Goal: Task Accomplishment & Management: Use online tool/utility

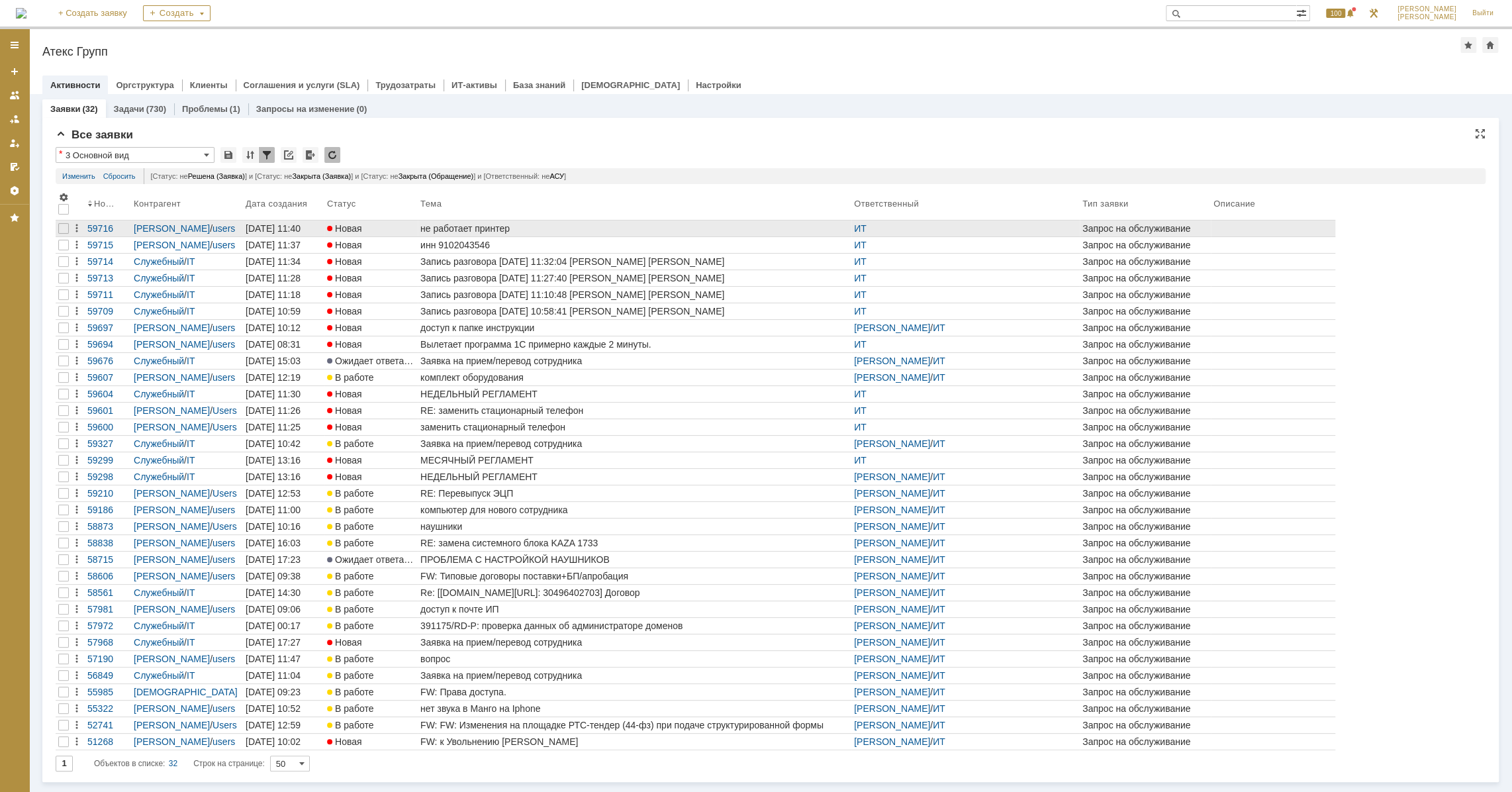
click at [484, 225] on div "не работает принтер" at bounding box center [634, 228] width 428 height 11
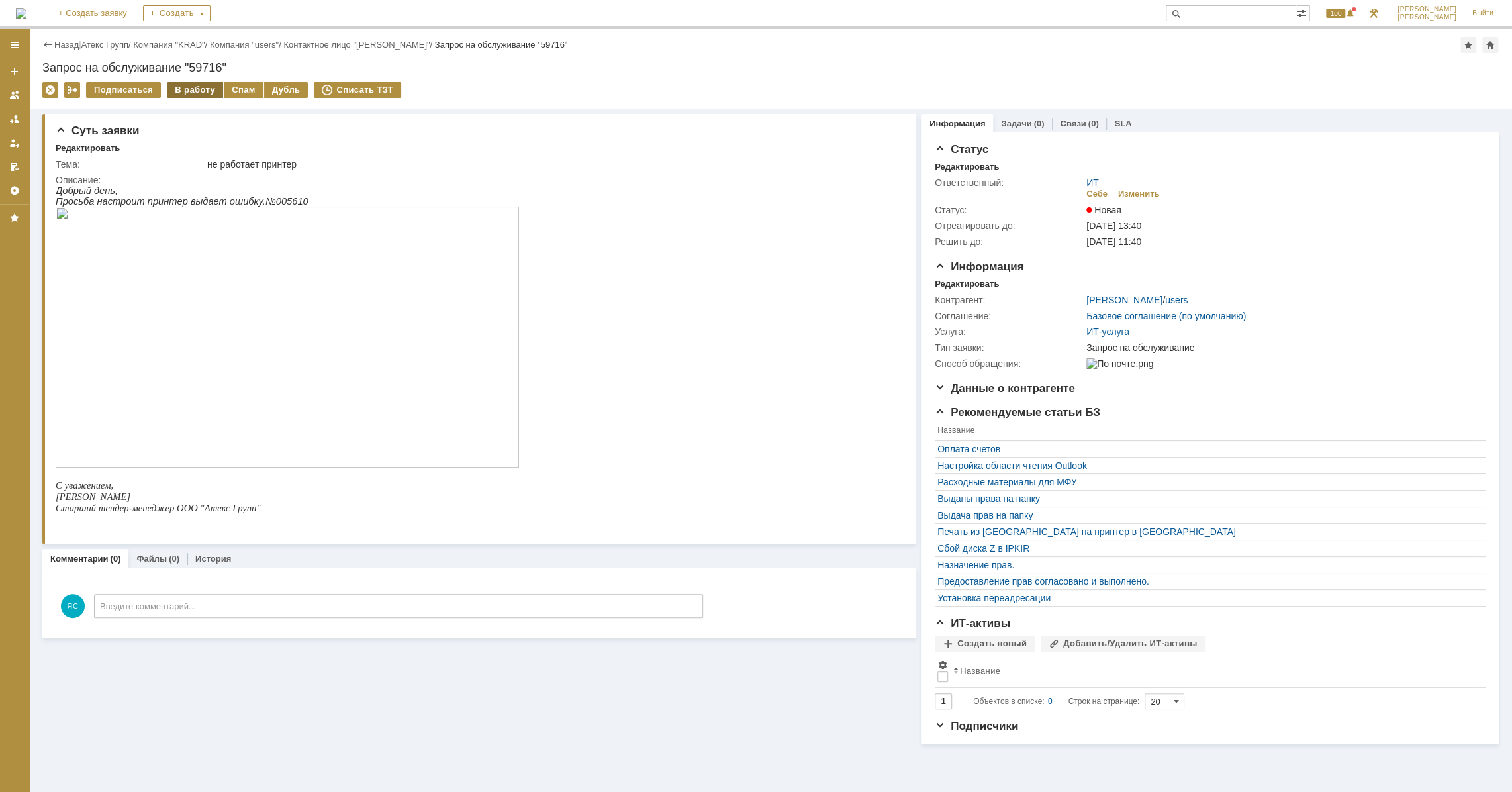
click at [204, 89] on div "В работу" at bounding box center [194, 90] width 56 height 16
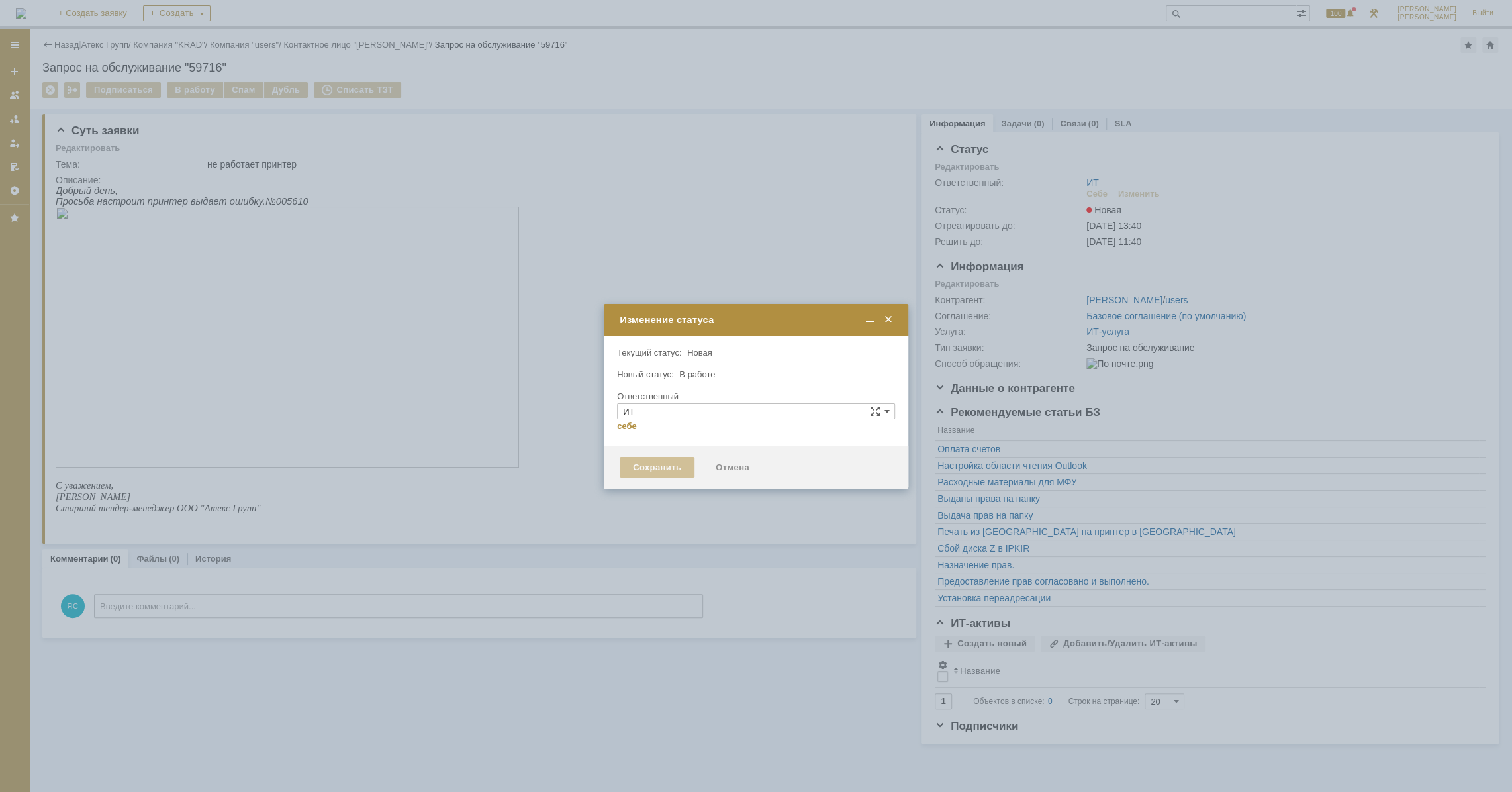
type input "[PERSON_NAME]"
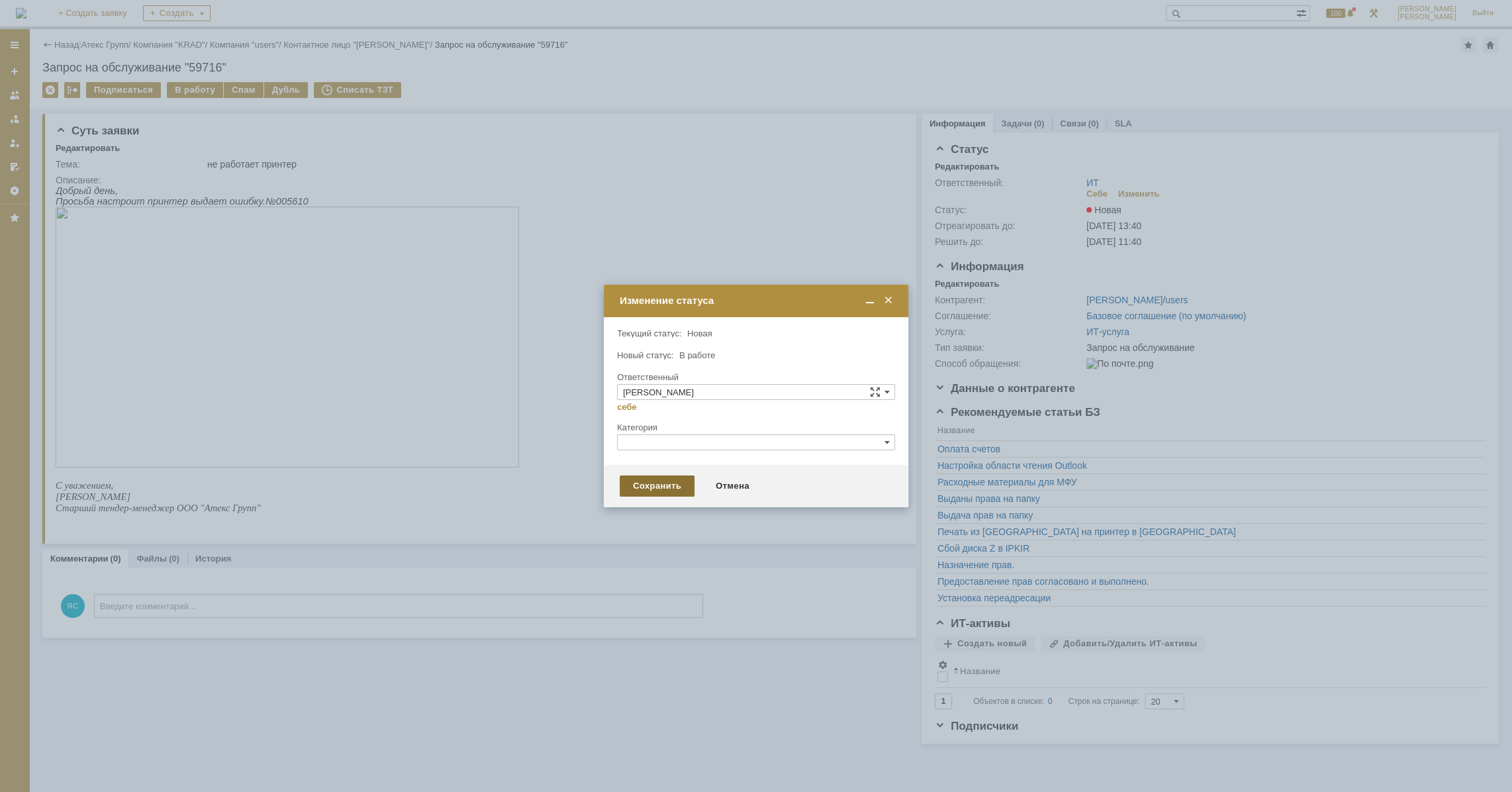
click at [662, 483] on div "Сохранить" at bounding box center [657, 486] width 75 height 21
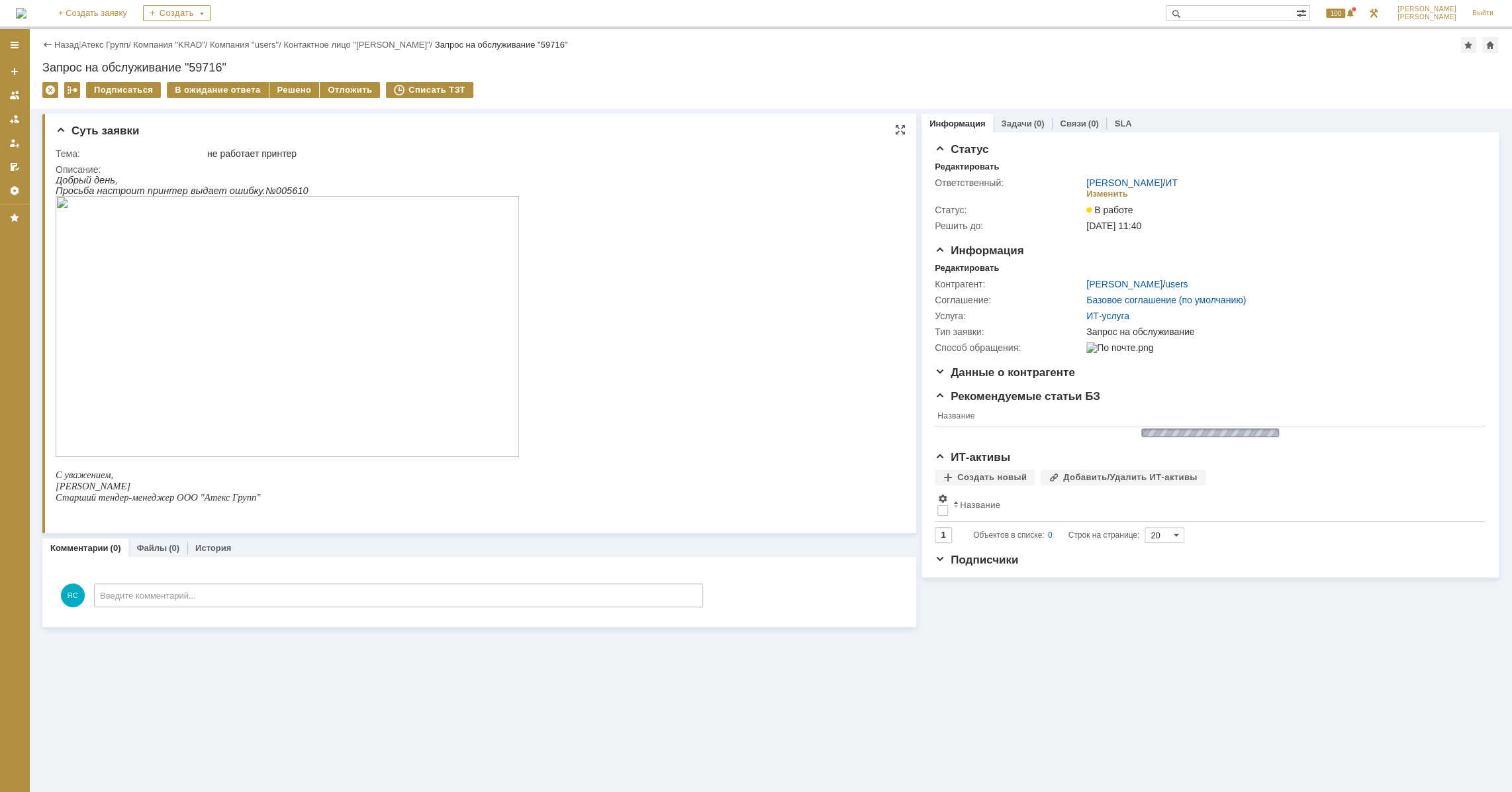
click at [190, 274] on img at bounding box center [287, 326] width 463 height 261
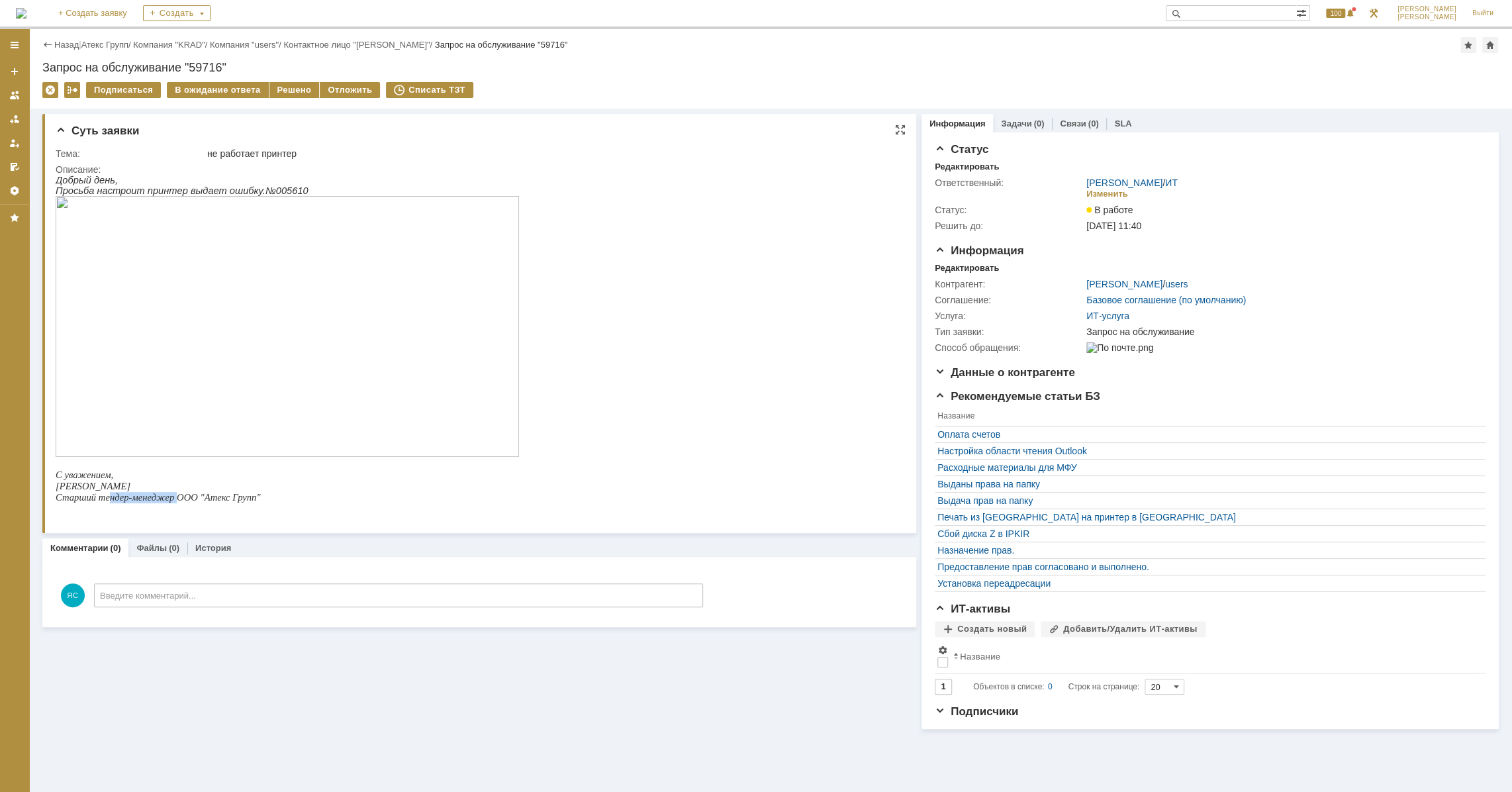
drag, startPoint x: 112, startPoint y: 499, endPoint x: 180, endPoint y: 503, distance: 68.1
click at [180, 503] on span "Старший тендер-менеджер ООО "Атекс Групп"" at bounding box center [158, 497] width 205 height 11
drag, startPoint x: 159, startPoint y: 499, endPoint x: 241, endPoint y: 502, distance: 82.1
click at [241, 502] on span "Старший тендер-менеджер ООО "Атекс Групп"" at bounding box center [158, 497] width 205 height 11
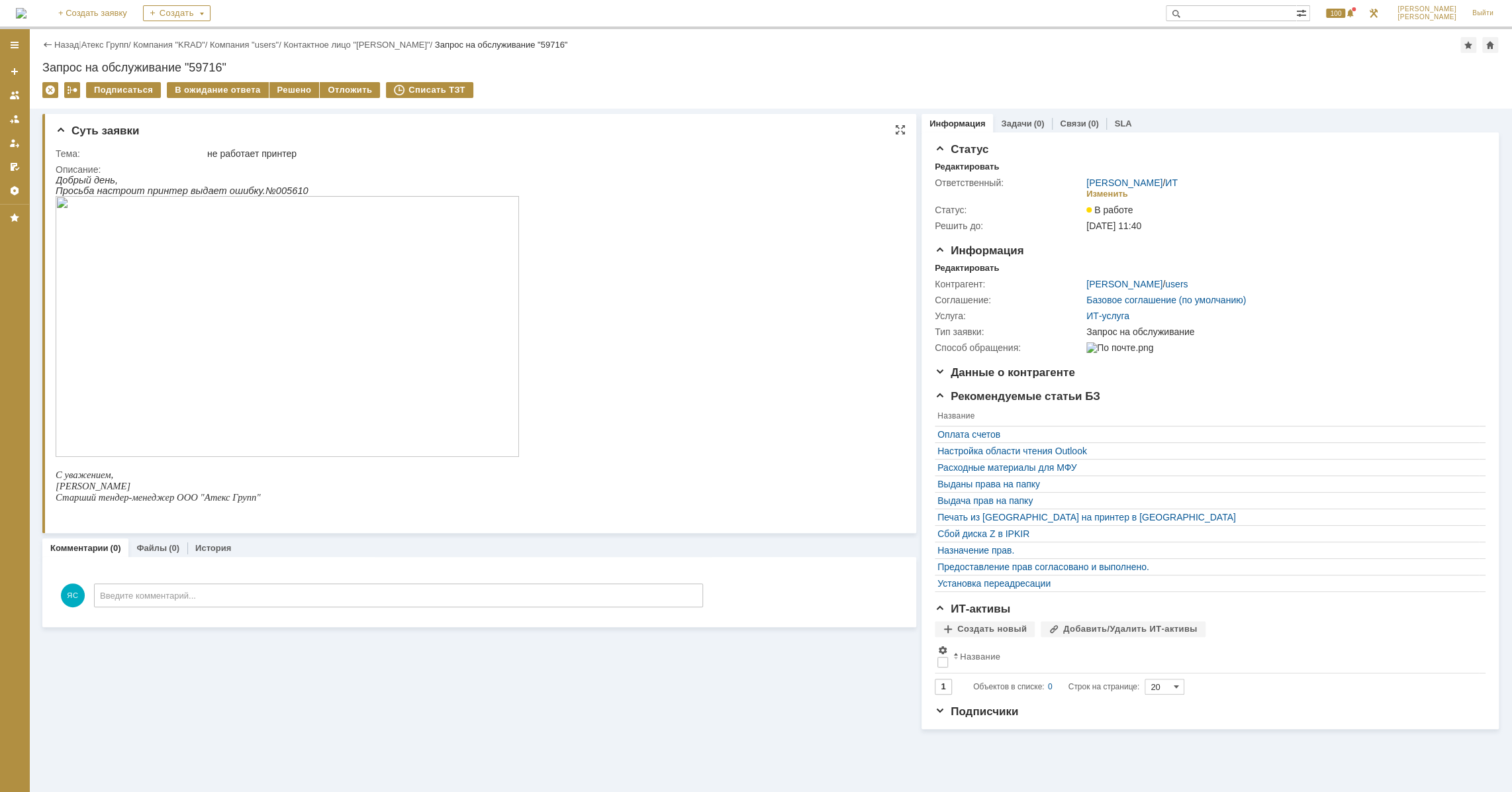
click at [275, 503] on p "Старший тендер-менеджер ООО "Атекс Групп"" at bounding box center [287, 497] width 463 height 11
drag, startPoint x: 269, startPoint y: 504, endPoint x: 202, endPoint y: 504, distance: 67.0
click at [202, 503] on p "Старший тендер-менеджер ООО "Атекс Групп"" at bounding box center [287, 497] width 463 height 11
click at [201, 503] on span "Старший тендер-менеджер ООО "Атекс Групп"" at bounding box center [158, 497] width 205 height 11
drag, startPoint x: 194, startPoint y: 505, endPoint x: 244, endPoint y: 505, distance: 50.0
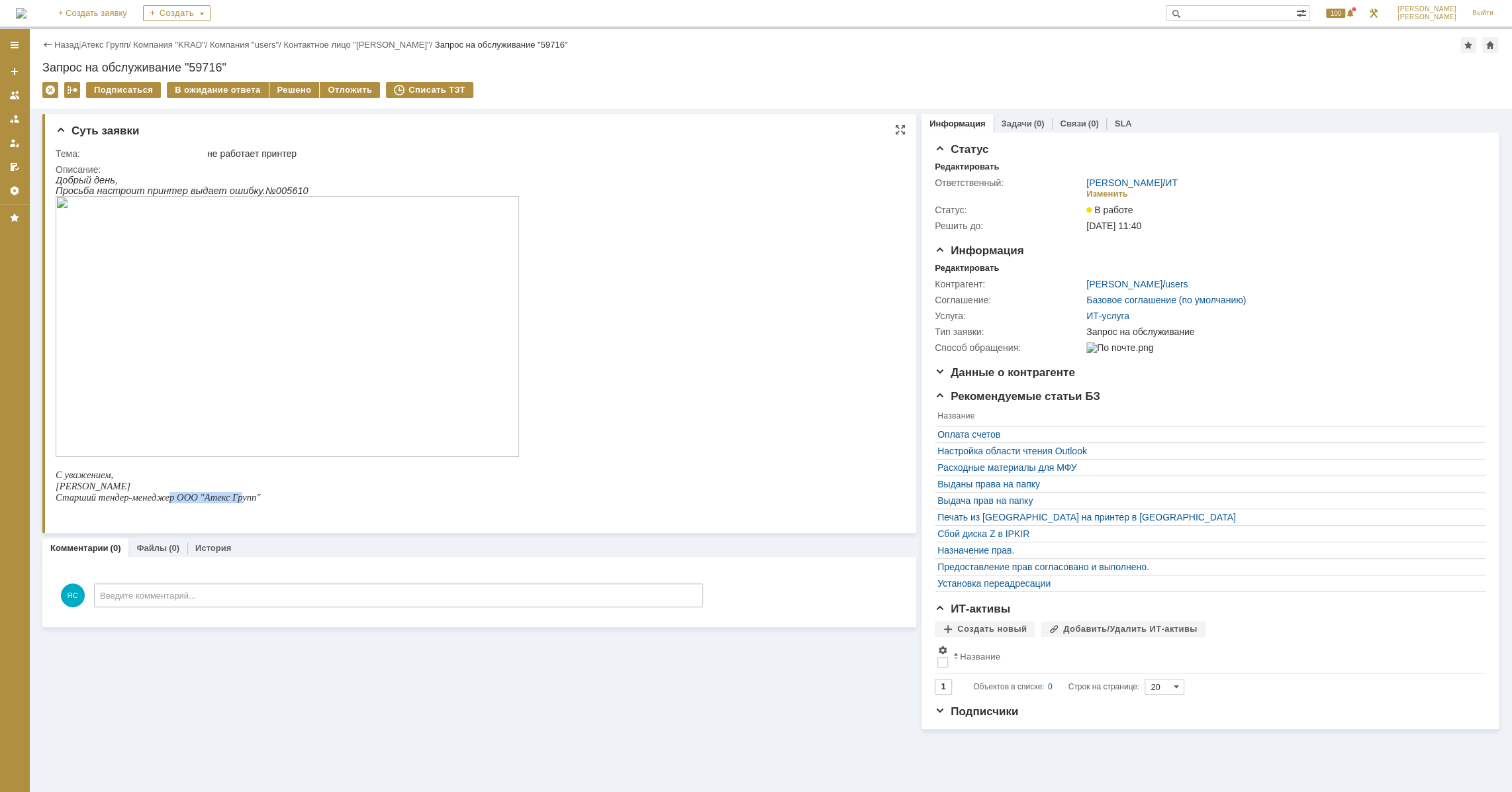
click at [244, 503] on span "Старший тендер-менеджер ООО "Атекс Групп"" at bounding box center [158, 497] width 205 height 11
click at [261, 503] on p "Старший тендер-менеджер ООО "Атекс Групп"" at bounding box center [287, 497] width 463 height 11
drag, startPoint x: 260, startPoint y: 501, endPoint x: 220, endPoint y: 501, distance: 40.0
click at [220, 501] on p "Старший тендер-менеджер ООО "Атекс Групп"" at bounding box center [287, 497] width 463 height 11
click at [214, 501] on span "Старший тендер-менеджер ООО "Атекс Групп"" at bounding box center [158, 497] width 205 height 11
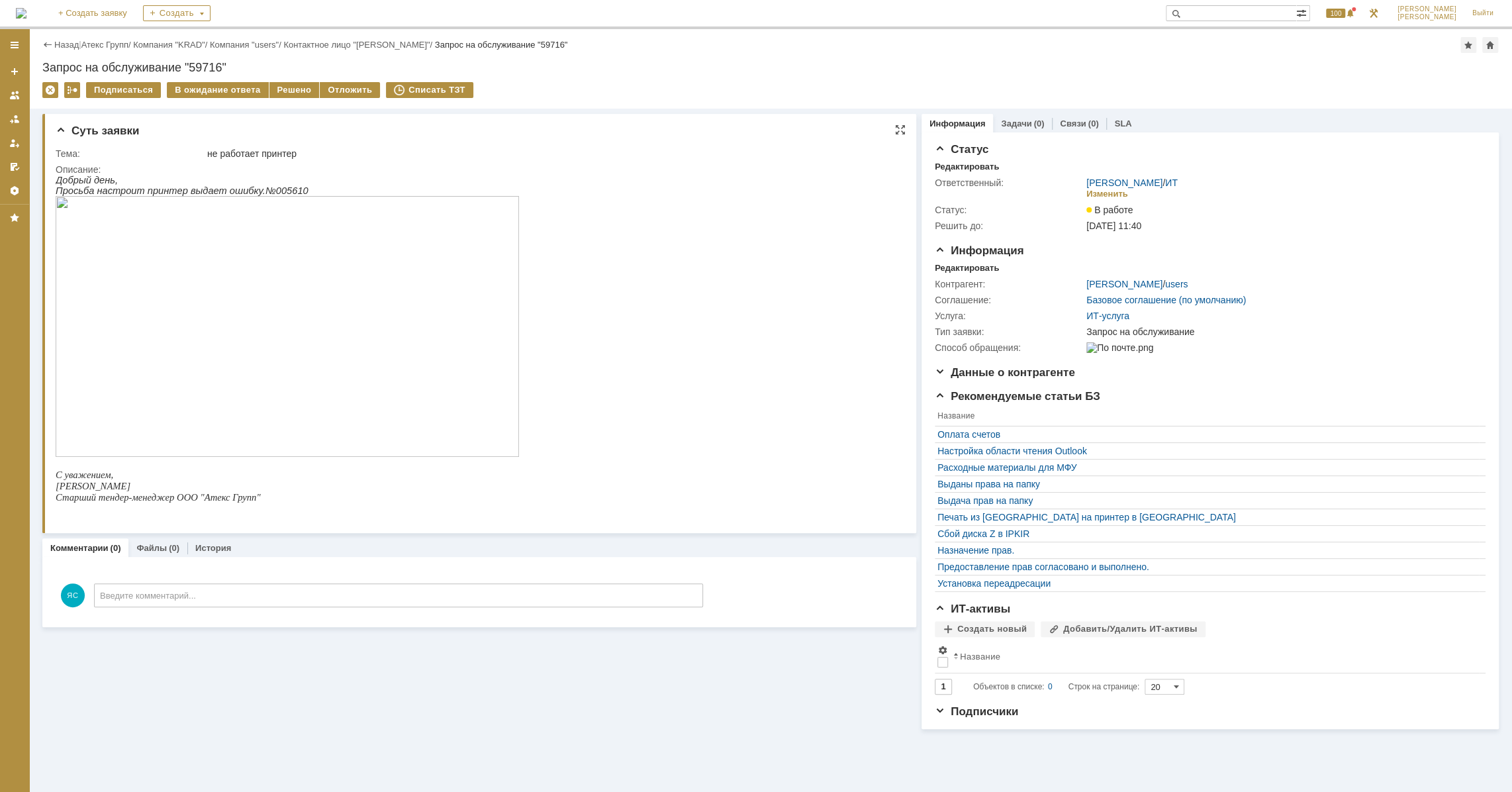
click at [277, 188] on icon "Просьба настроит принтер выдает ошибку.№005610" at bounding box center [182, 191] width 253 height 11
drag, startPoint x: 268, startPoint y: 191, endPoint x: 294, endPoint y: 191, distance: 26.0
click at [294, 191] on p "Просьба настроит принтер выдает ошибку.№005610" at bounding box center [287, 191] width 463 height 11
copy icon "5610"
click at [745, 151] on div "не работает принтер" at bounding box center [550, 153] width 687 height 11
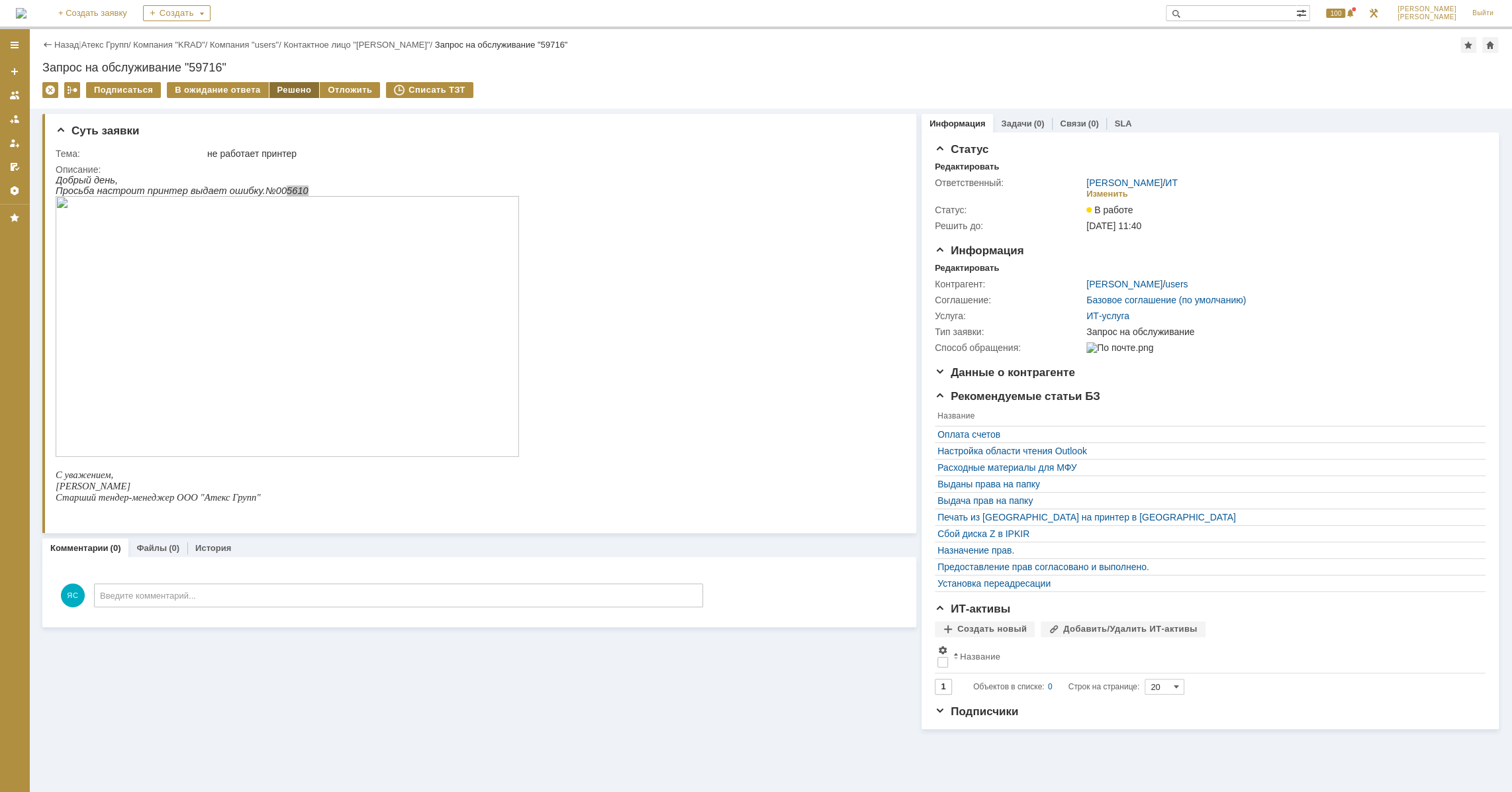
click at [278, 89] on div "Решено" at bounding box center [295, 90] width 50 height 16
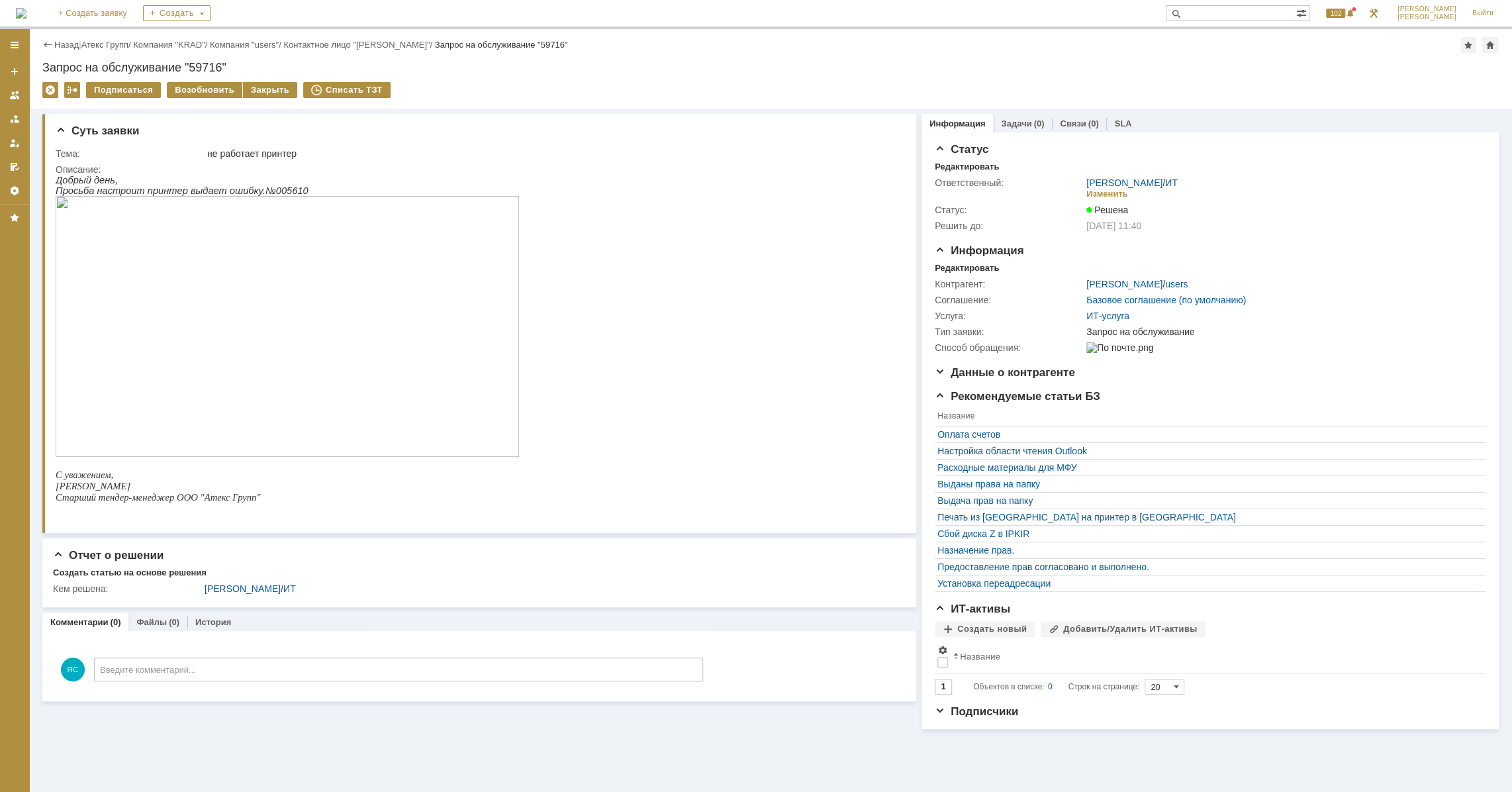
click at [124, 38] on div "Назад | Атекс Групп / Компания "KRAD" / Компания "users" / Контактное лицо "[PE…" at bounding box center [771, 45] width 1457 height 16
click at [124, 40] on link "Атекс Групп" at bounding box center [105, 44] width 47 height 10
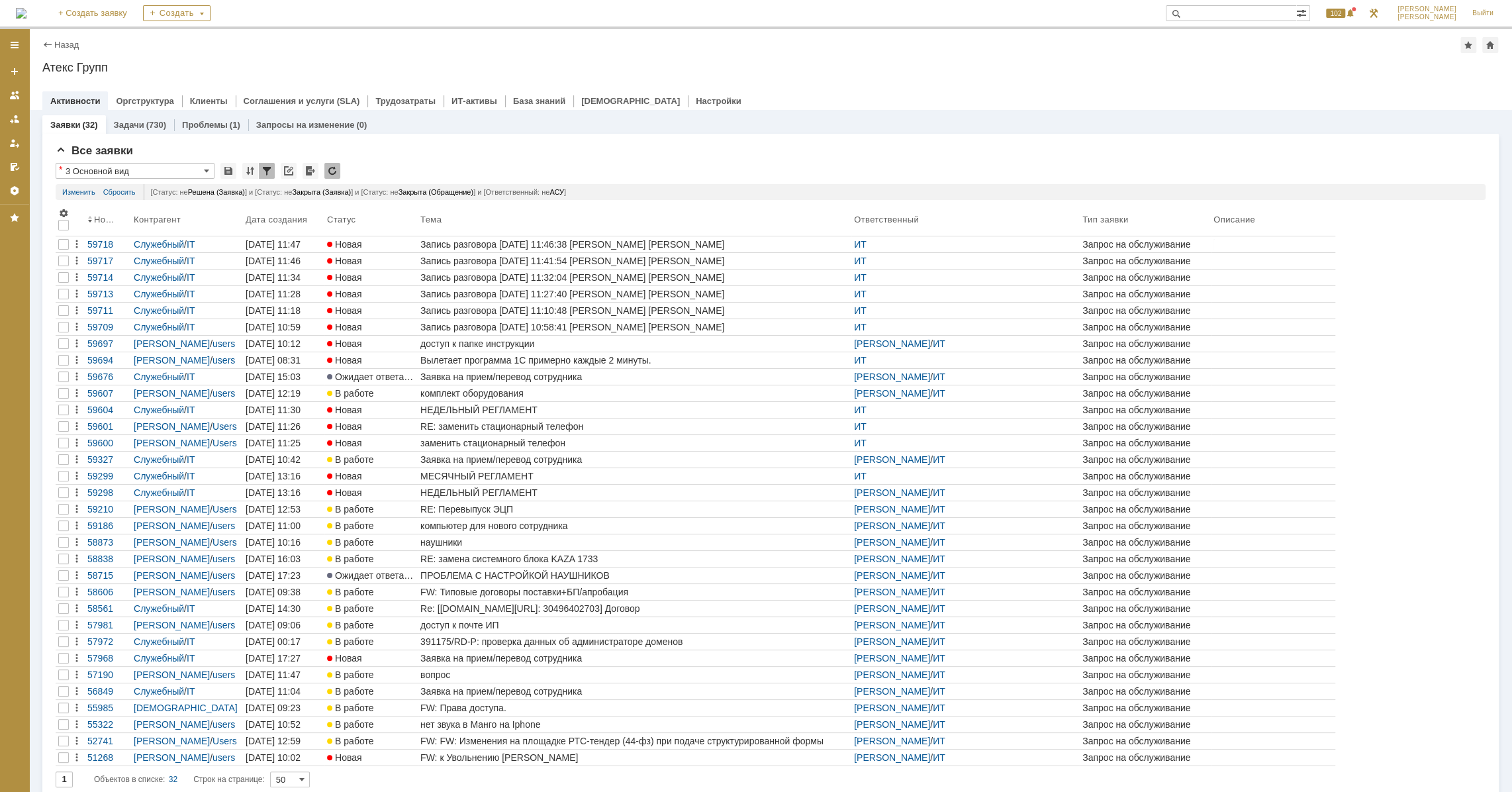
click at [53, 326] on div "Все заявки * 3 Основной вид Результаты поиска: Статус не содержит Решена + или …" at bounding box center [771, 466] width 1457 height 665
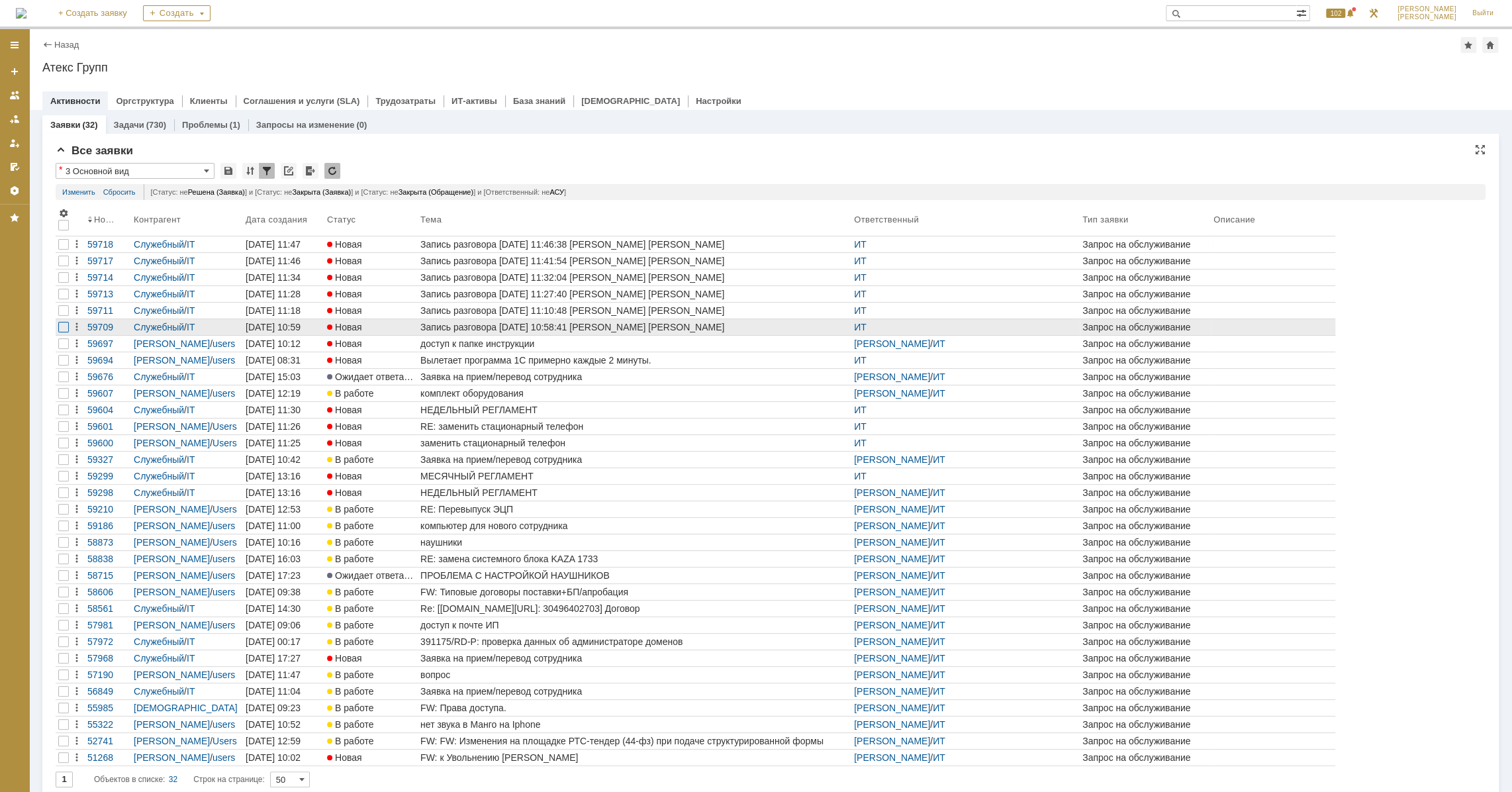
click at [58, 325] on div at bounding box center [64, 327] width 11 height 11
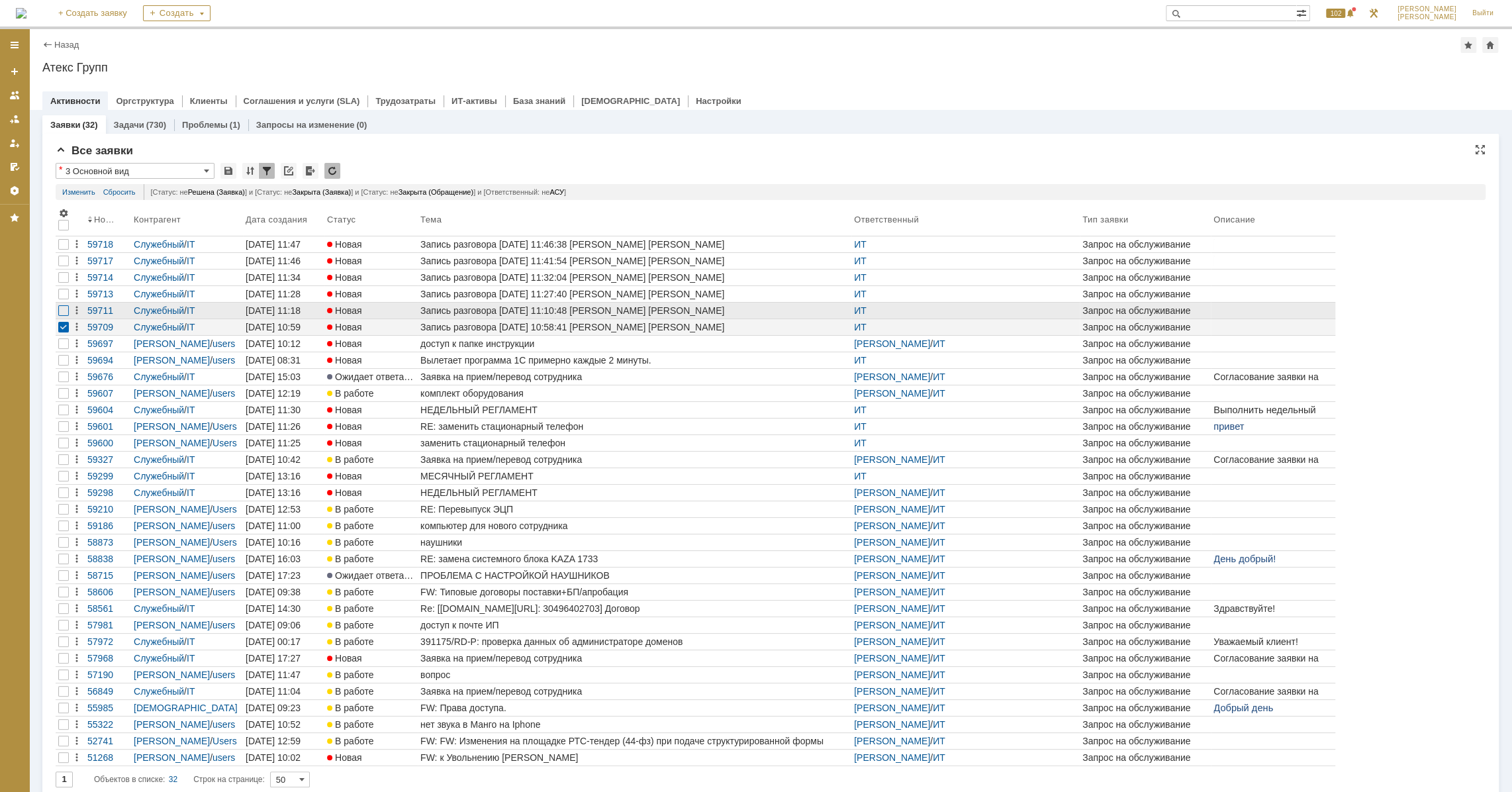
click at [68, 313] on tbody "59718 Служебный / IT [DATE] 11:47 Новая Запись разговора [DATE] 11:46:38 [PERSO…" at bounding box center [696, 501] width 1280 height 530
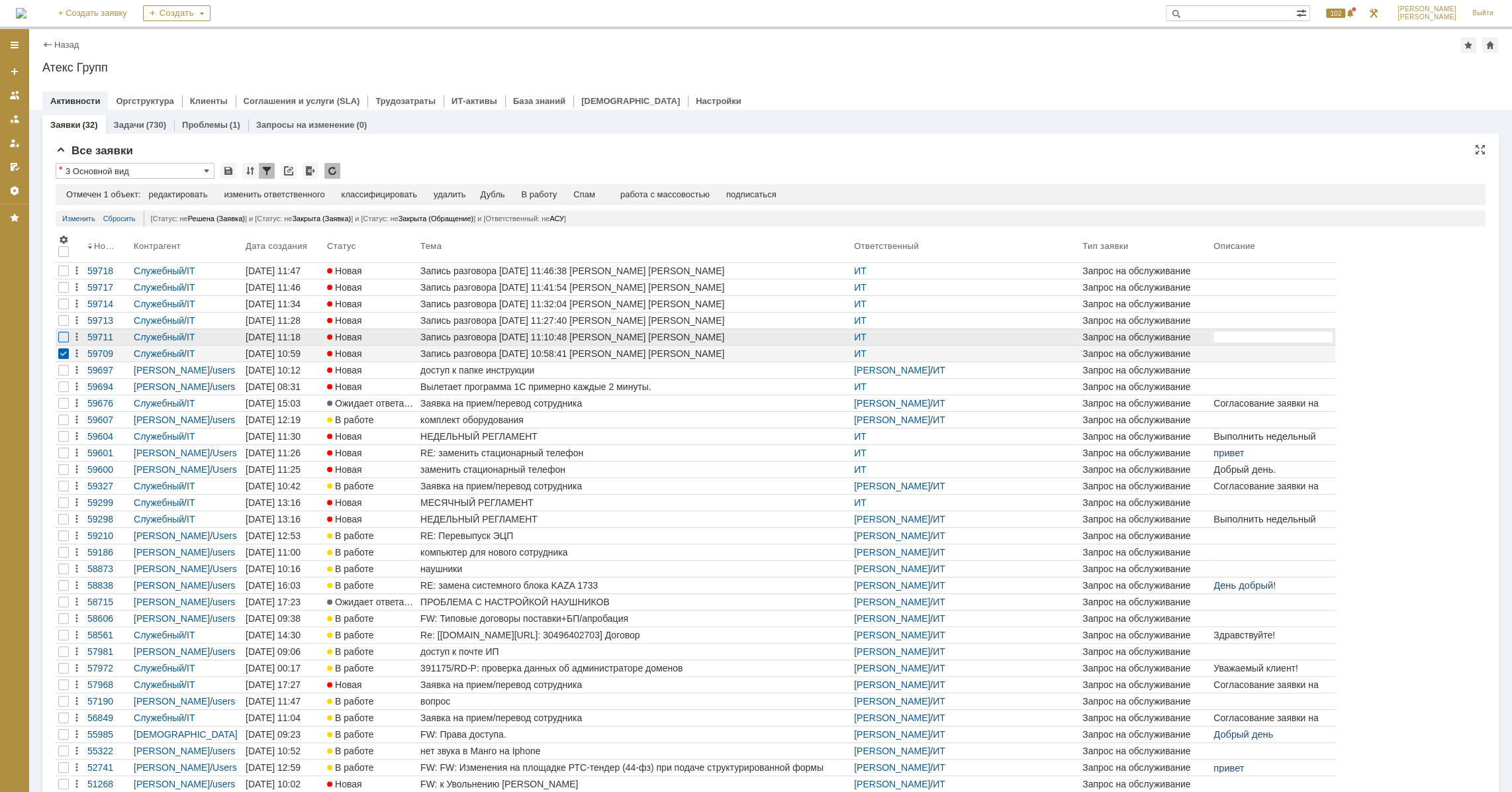
click at [59, 337] on div at bounding box center [64, 337] width 11 height 11
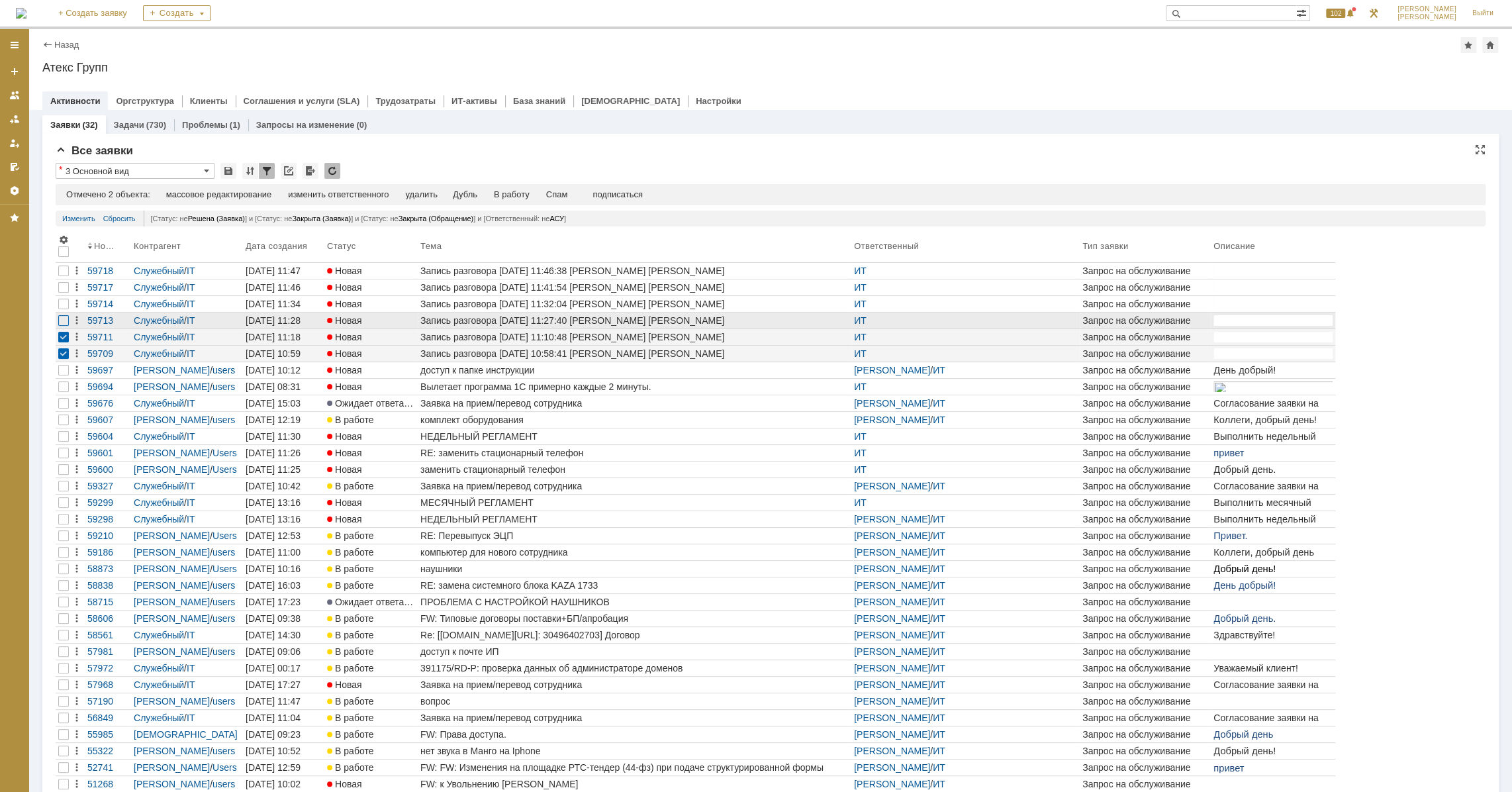
click at [60, 317] on div at bounding box center [64, 321] width 11 height 11
click at [59, 304] on div at bounding box center [64, 304] width 11 height 11
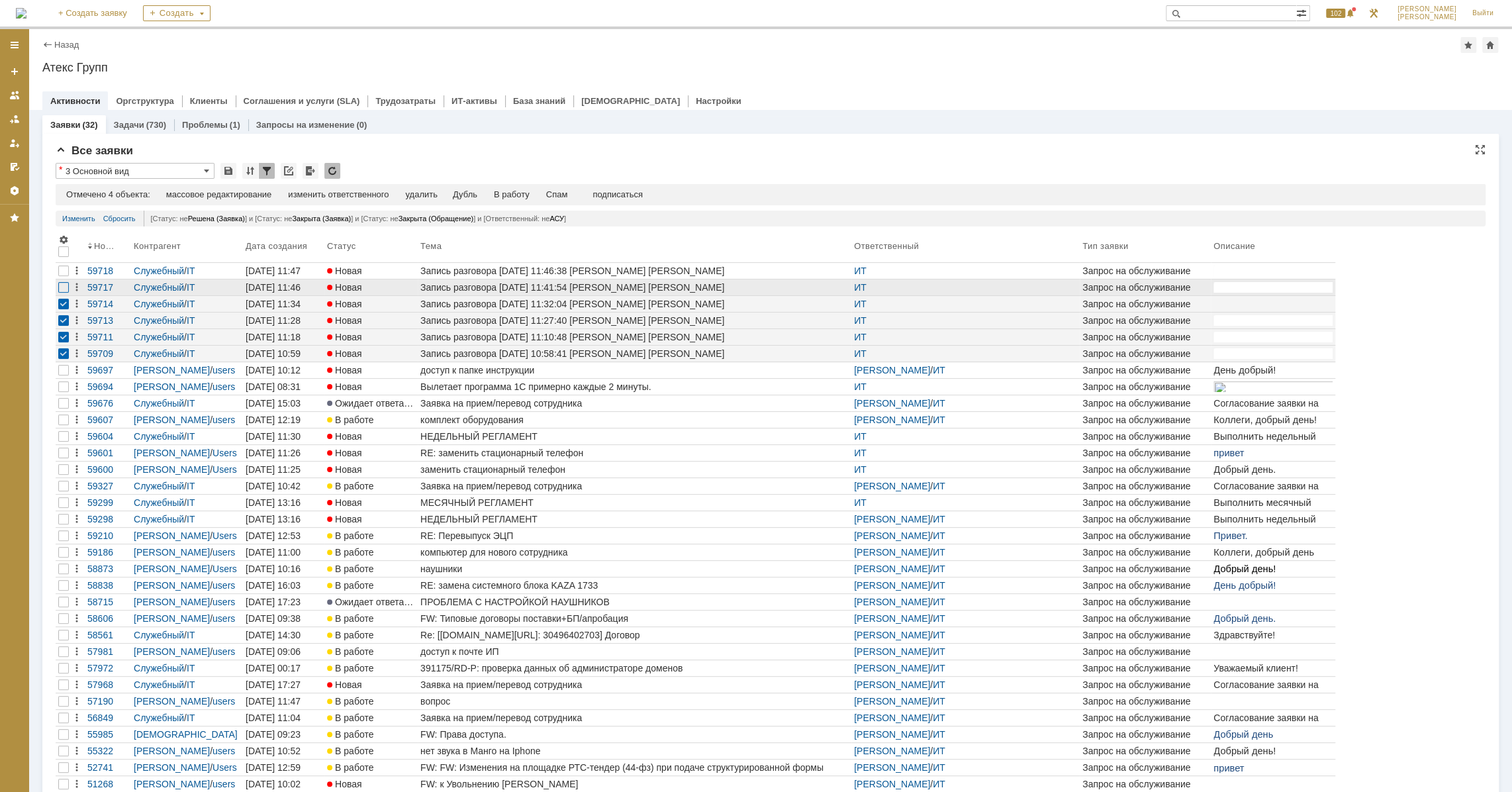
click at [64, 284] on div at bounding box center [64, 287] width 11 height 11
click at [65, 266] on div at bounding box center [64, 271] width 11 height 11
click at [565, 195] on div "Спам" at bounding box center [562, 195] width 22 height 11
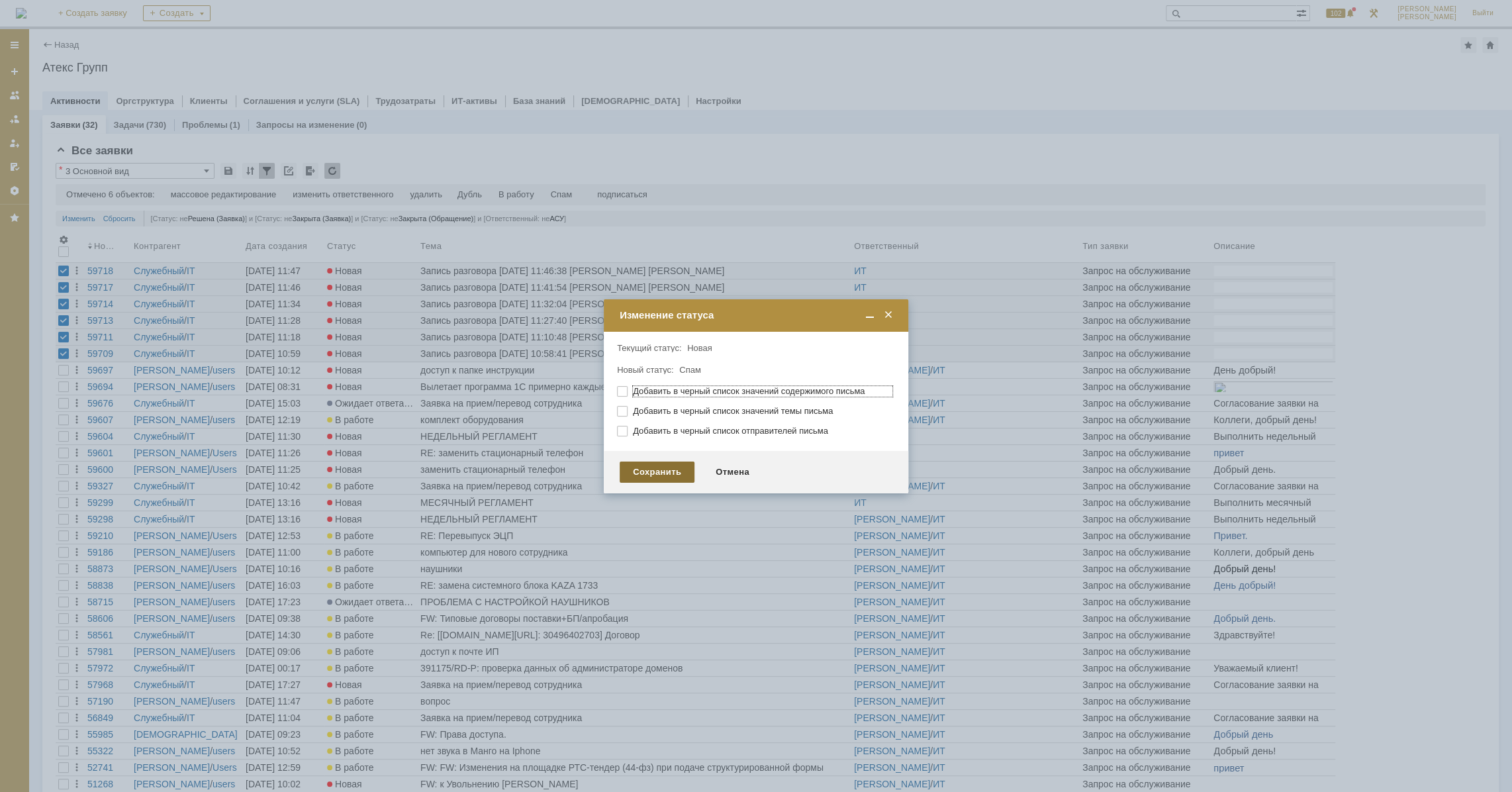
click at [655, 466] on div "Сохранить" at bounding box center [657, 472] width 75 height 21
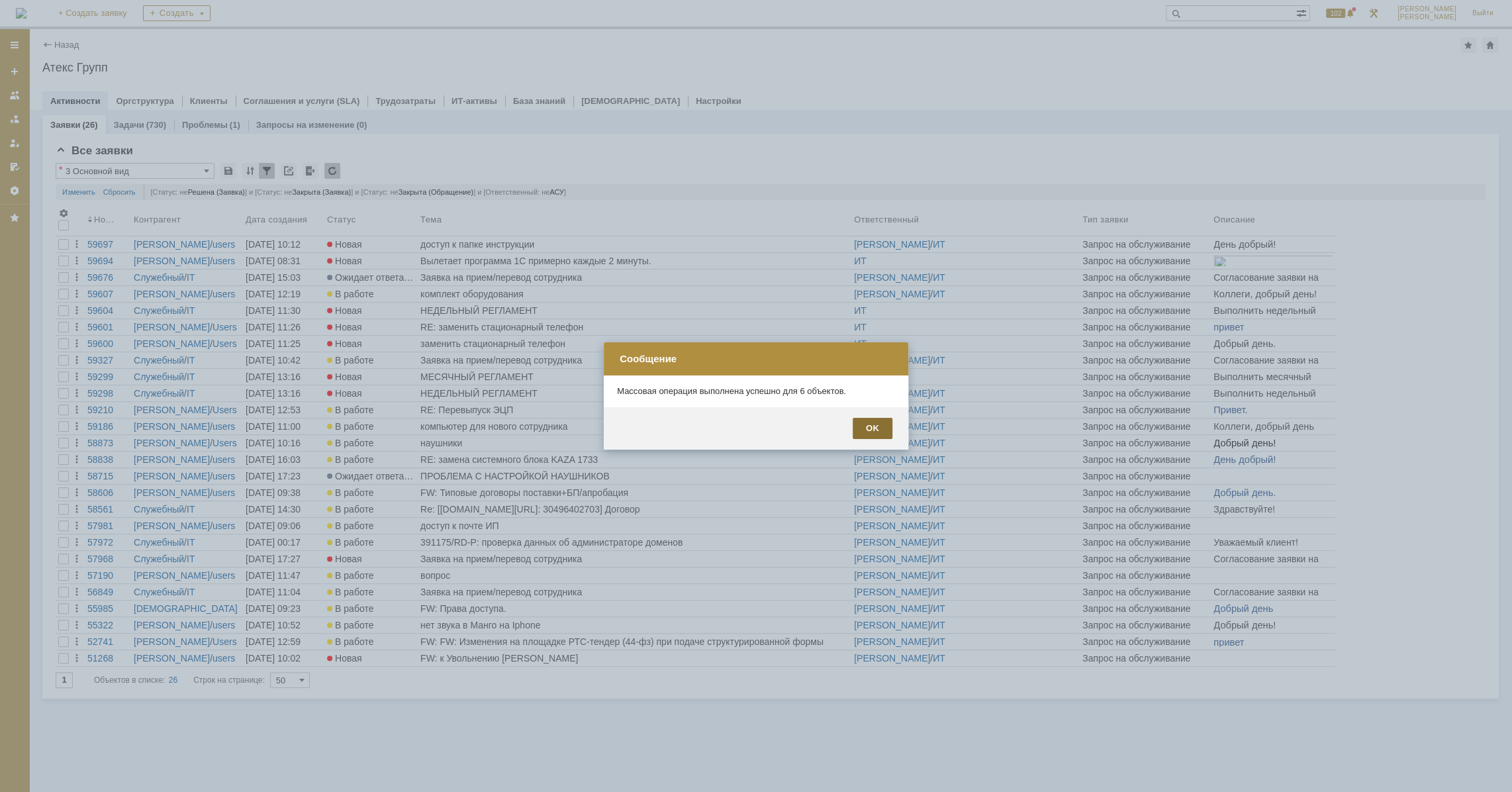
click at [876, 430] on div "OK" at bounding box center [873, 428] width 40 height 21
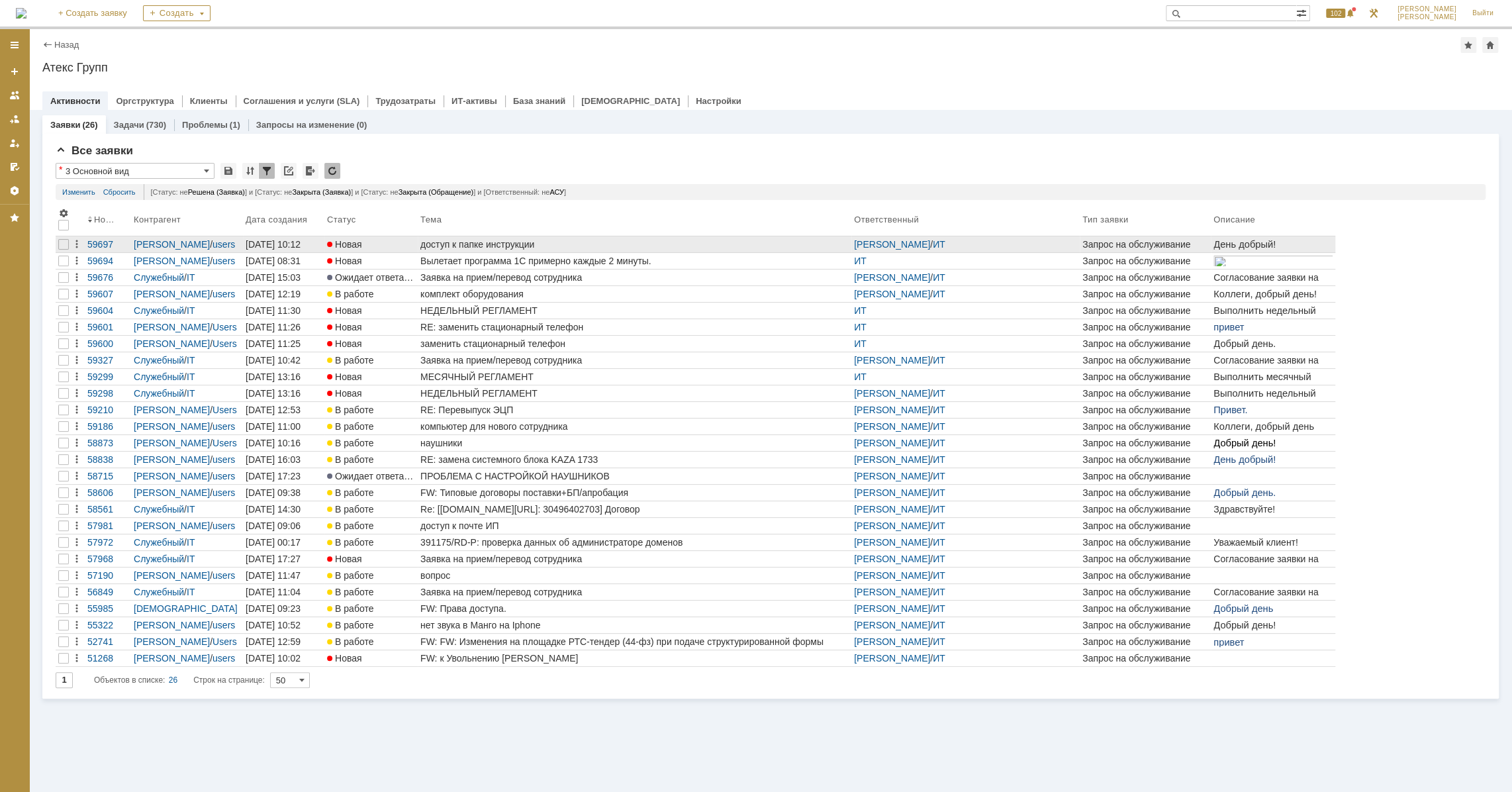
click at [485, 242] on div "доступ к папке инструкции" at bounding box center [634, 244] width 428 height 11
